Goal: Find specific page/section: Find specific page/section

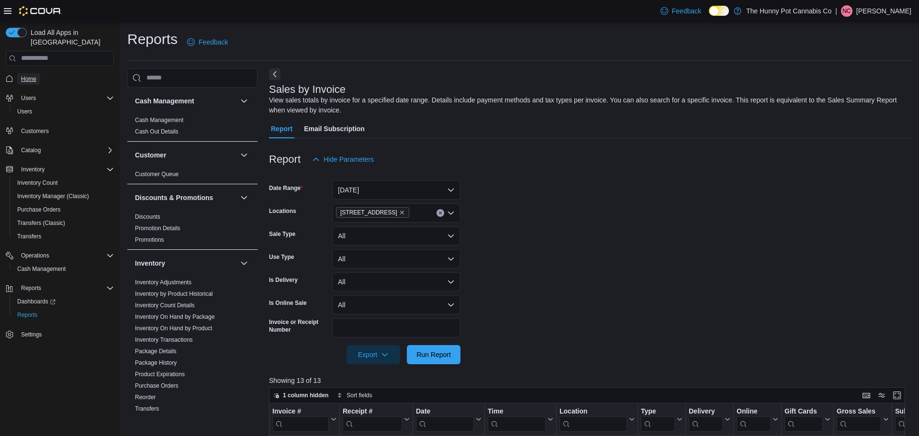
click at [22, 75] on span "Home" at bounding box center [28, 79] width 15 height 8
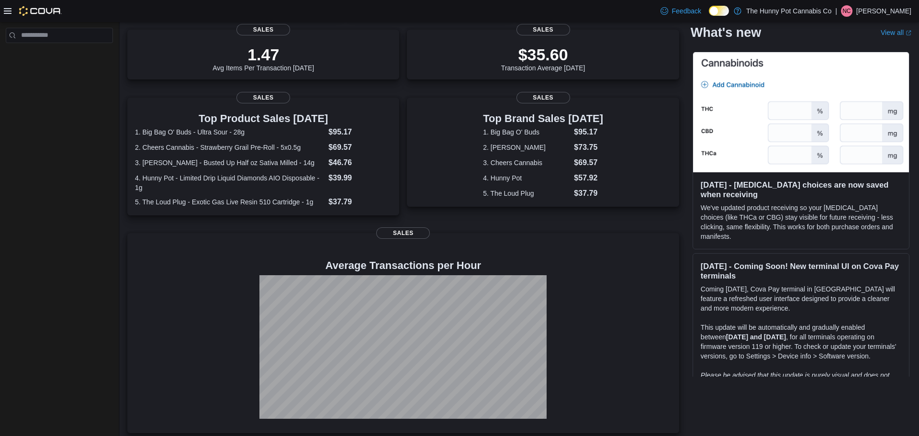
scroll to position [135, 0]
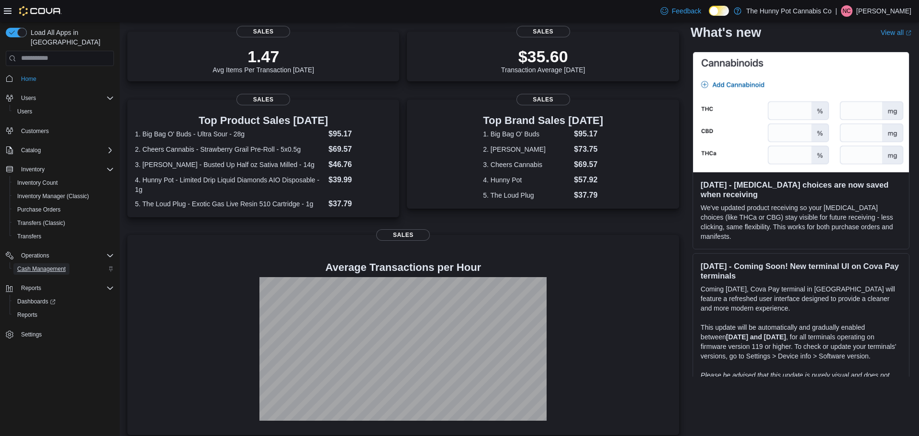
click at [61, 265] on span "Cash Management" at bounding box center [41, 269] width 48 height 8
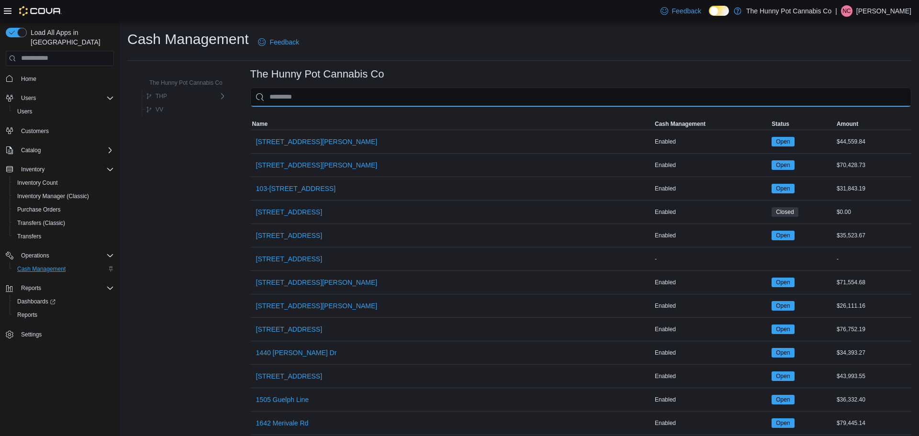
click at [338, 101] on input "This is a search bar. As you type, the results lower in the page will automatic…" at bounding box center [580, 97] width 661 height 19
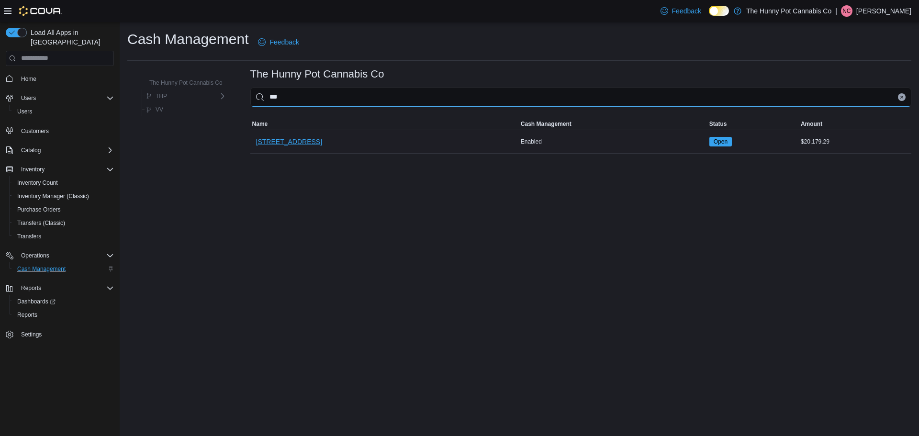
type input "***"
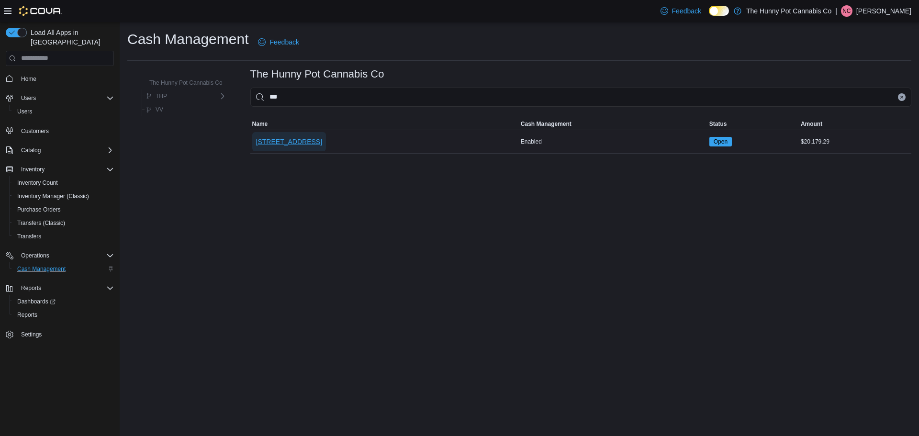
click at [299, 136] on span "[STREET_ADDRESS]" at bounding box center [289, 141] width 66 height 19
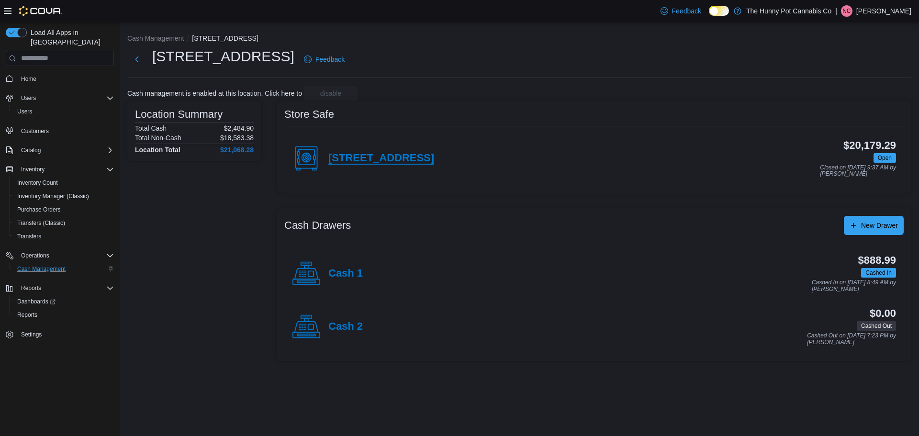
click at [391, 154] on h4 "[STREET_ADDRESS]" at bounding box center [382, 158] width 106 height 12
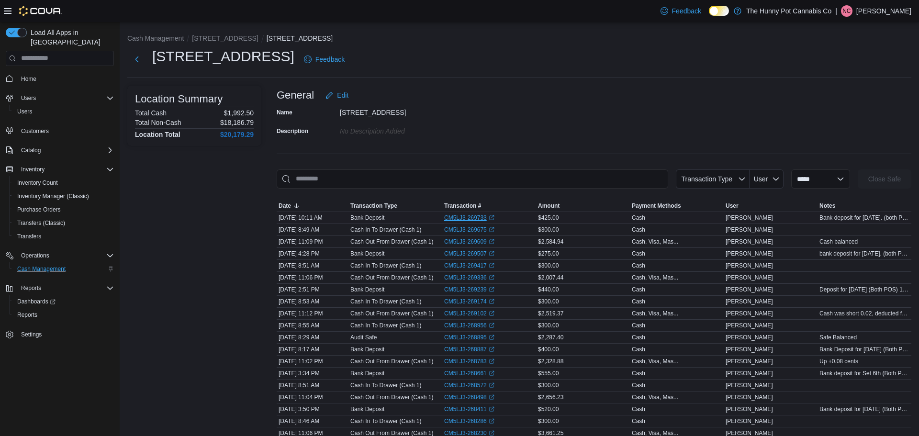
click at [479, 215] on link "CM5LJ3-269733 (opens in a new tab or window)" at bounding box center [469, 218] width 50 height 8
click at [31, 73] on span "Home" at bounding box center [28, 78] width 15 height 11
